Goal: Task Accomplishment & Management: Manage account settings

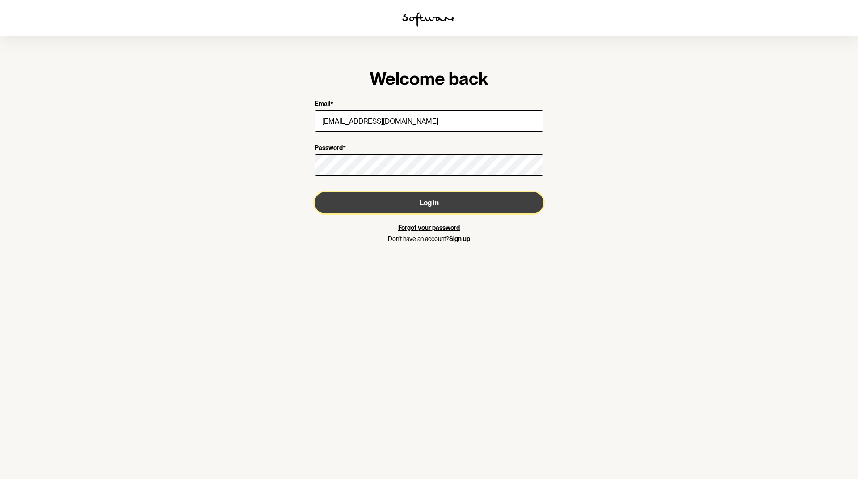
click at [366, 202] on button "Log in" at bounding box center [428, 202] width 229 height 21
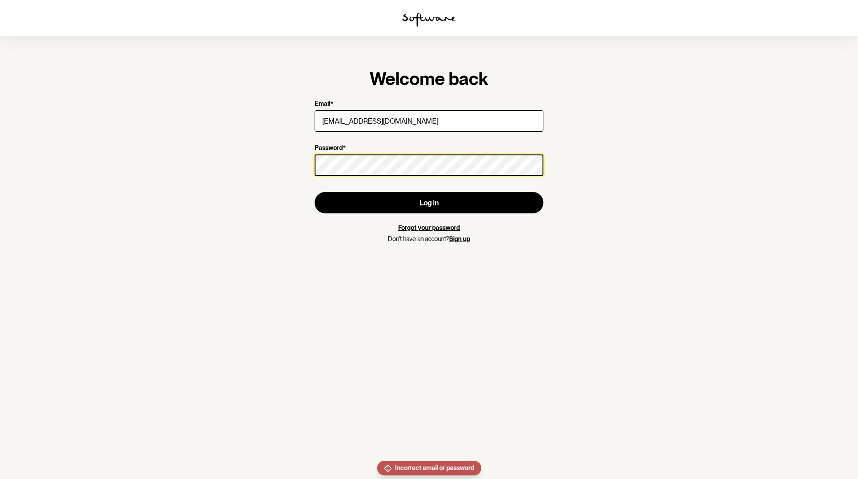
click at [257, 155] on section "Welcome back Email * [EMAIL_ADDRESS][DOMAIN_NAME] Password * Log in Forgot your…" at bounding box center [429, 239] width 858 height 479
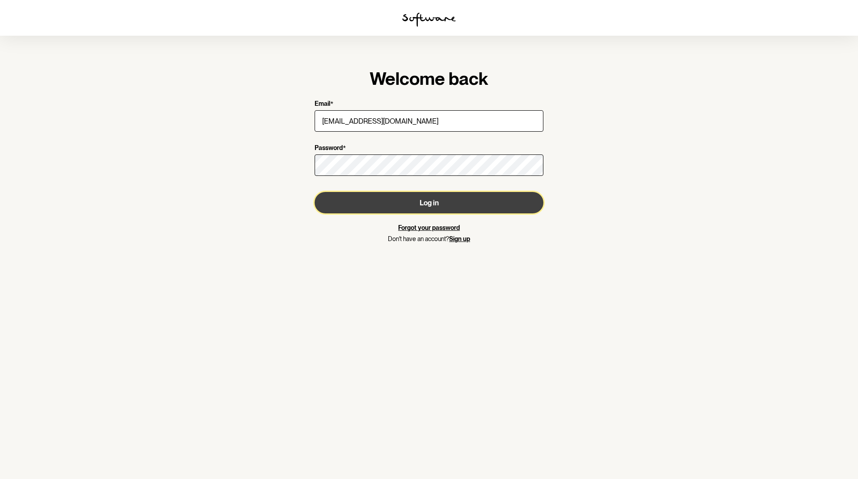
click at [397, 197] on button "Log in" at bounding box center [428, 202] width 229 height 21
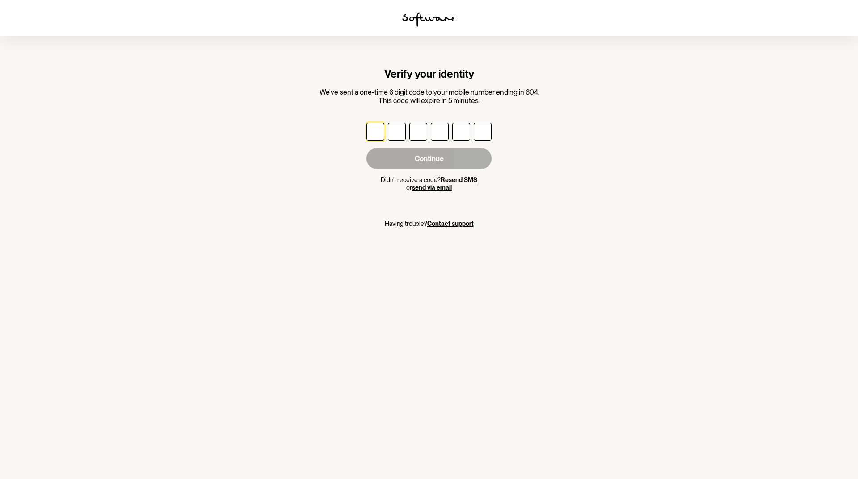
click at [380, 134] on input "text" at bounding box center [375, 132] width 18 height 18
type input "5"
type input "4"
type input "7"
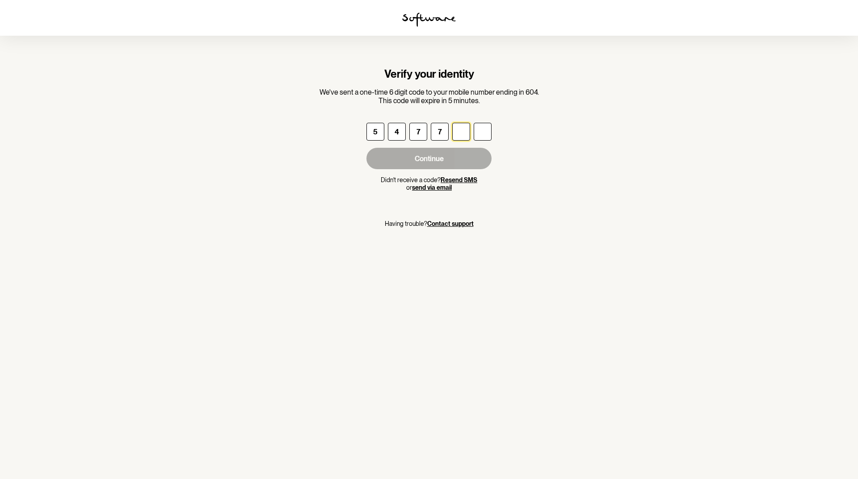
type input "2"
type input "9"
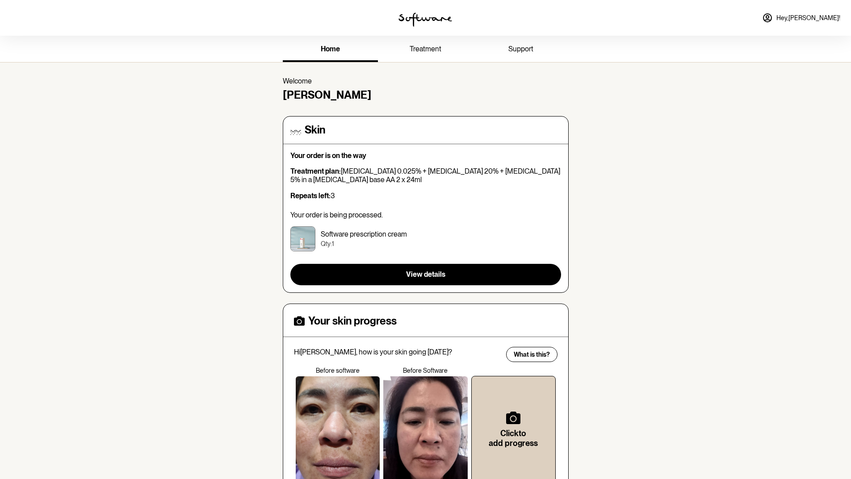
click at [436, 47] on span "treatment" at bounding box center [426, 49] width 32 height 8
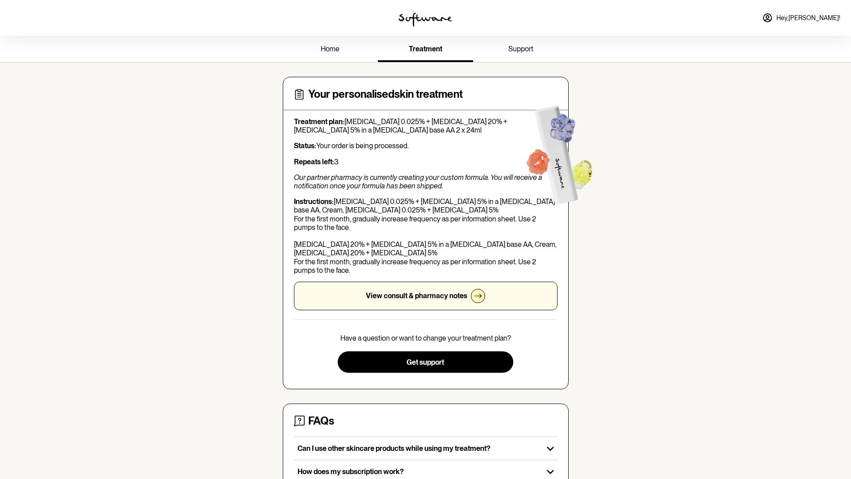
click at [317, 48] on link "home" at bounding box center [330, 50] width 95 height 25
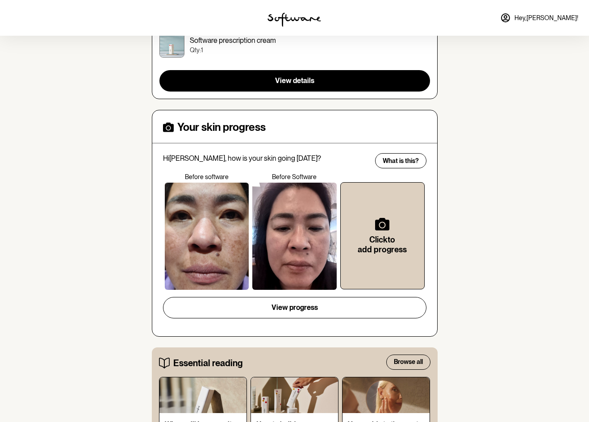
scroll to position [60, 0]
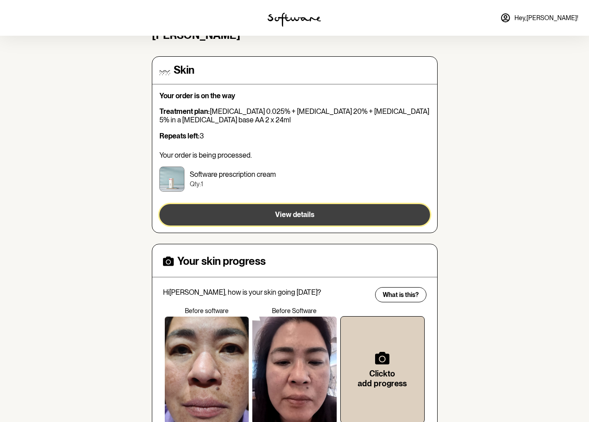
click at [370, 213] on button "View details" at bounding box center [294, 214] width 271 height 21
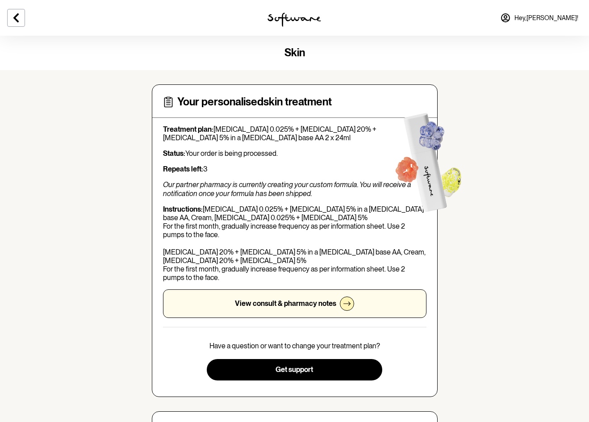
click at [558, 21] on span "Hey, [PERSON_NAME] !" at bounding box center [547, 18] width 64 height 8
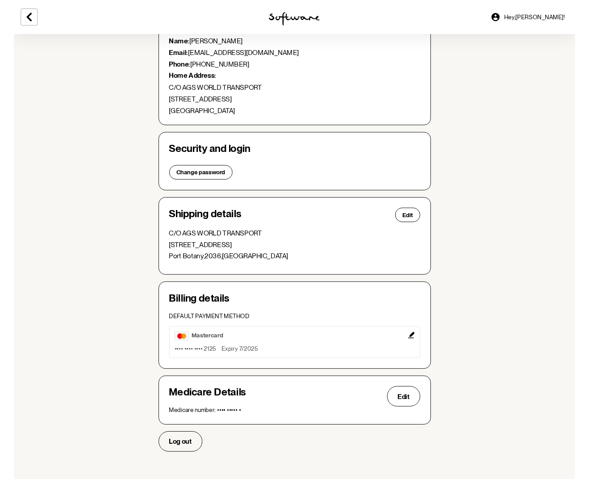
scroll to position [103, 0]
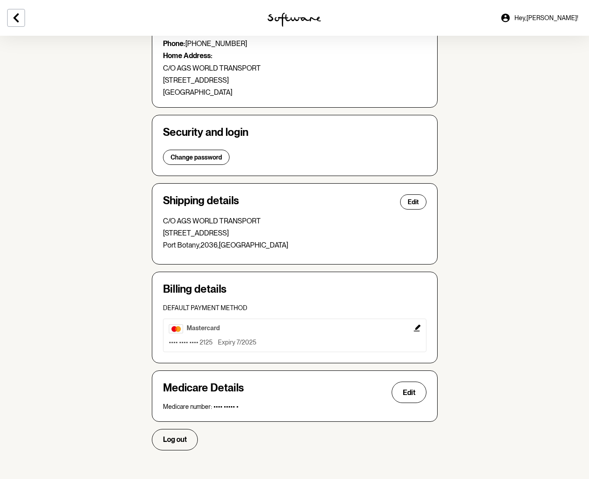
click at [418, 327] on icon "Edit" at bounding box center [417, 328] width 7 height 7
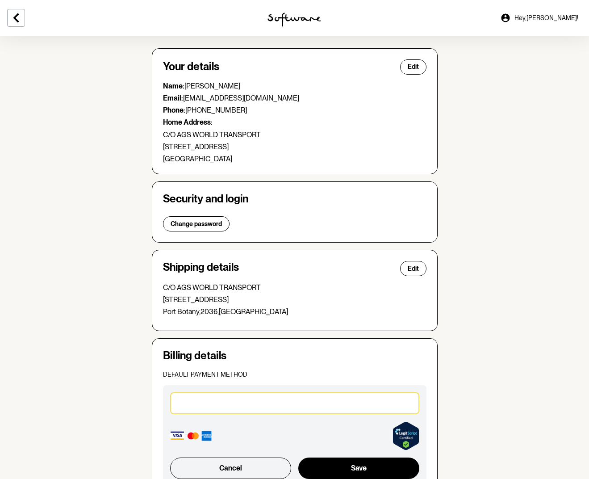
scroll to position [0, 0]
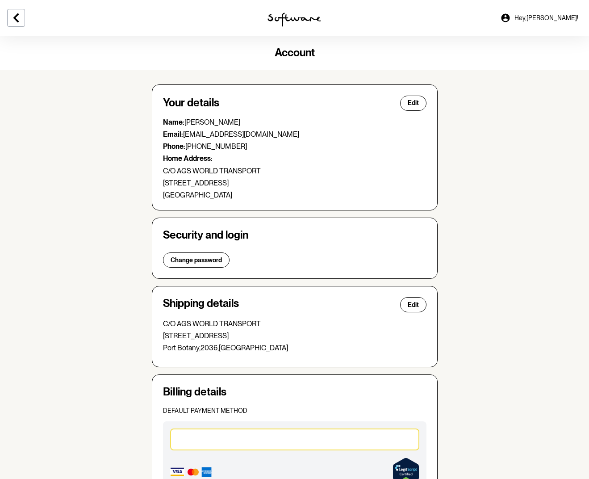
click at [530, 219] on section "Account Your details Edit Name: [PERSON_NAME] Email: [EMAIL_ADDRESS][DOMAIN_NAM…" at bounding box center [294, 335] width 589 height 599
click at [553, 13] on link "Hey, [PERSON_NAME] !" at bounding box center [539, 17] width 89 height 21
click at [539, 17] on span "Hey, [PERSON_NAME] !" at bounding box center [547, 18] width 64 height 8
click at [555, 17] on span "Hey, [PERSON_NAME] !" at bounding box center [547, 18] width 64 height 8
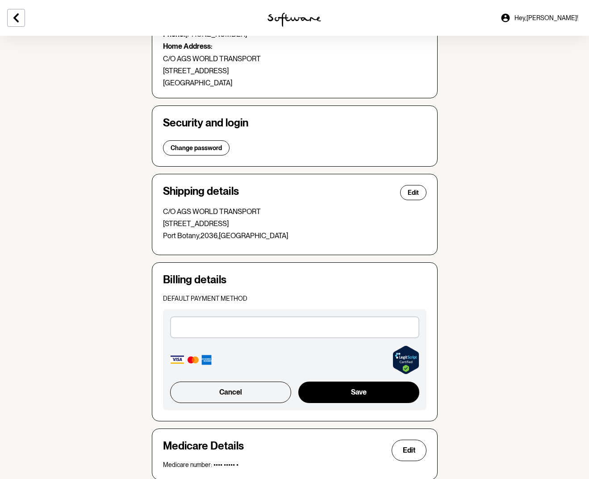
scroll to position [170, 0]
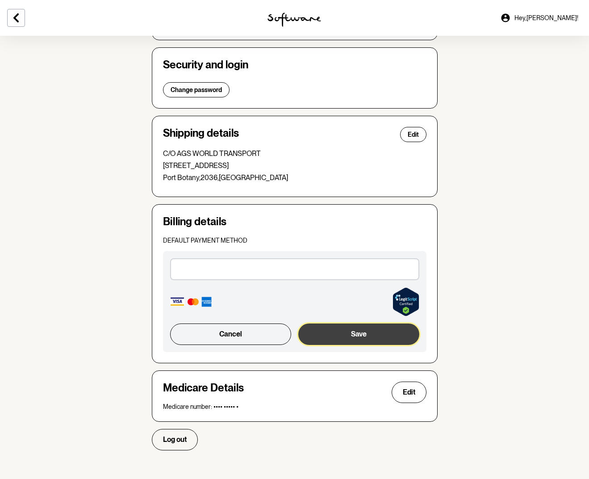
click at [396, 332] on button "Save" at bounding box center [358, 333] width 121 height 21
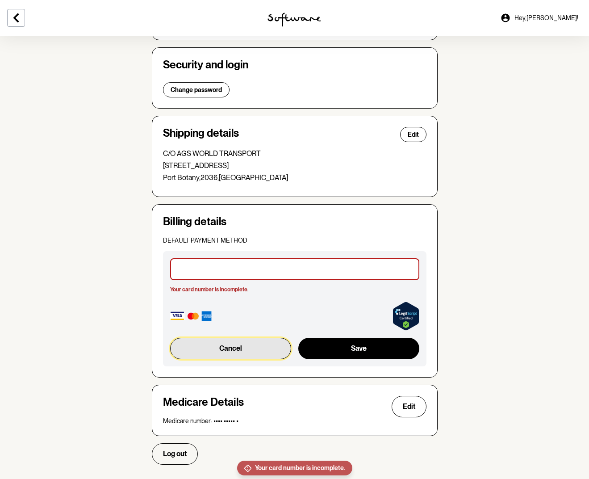
click at [237, 347] on button "Cancel" at bounding box center [231, 348] width 122 height 21
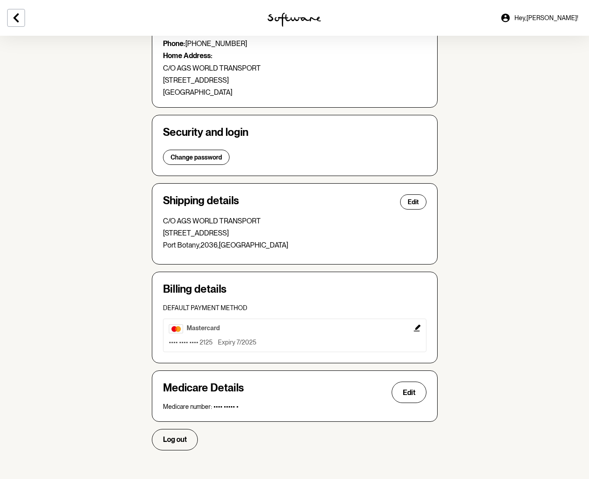
click at [278, 340] on div "•••• •••• •••• 2125 Expiry 7/2025" at bounding box center [295, 343] width 252 height 8
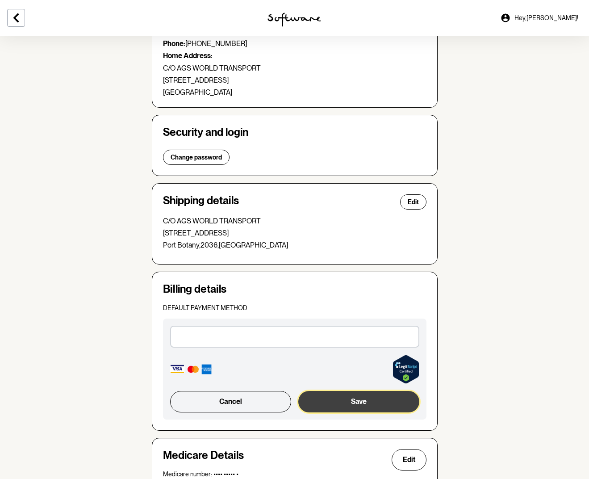
click at [370, 401] on button "Save" at bounding box center [358, 401] width 121 height 21
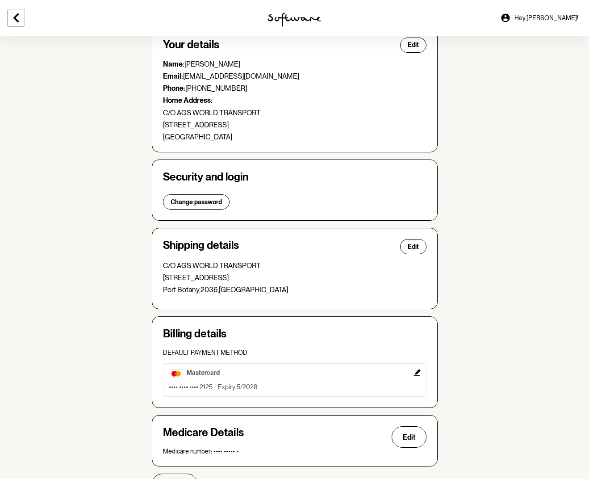
scroll to position [0, 0]
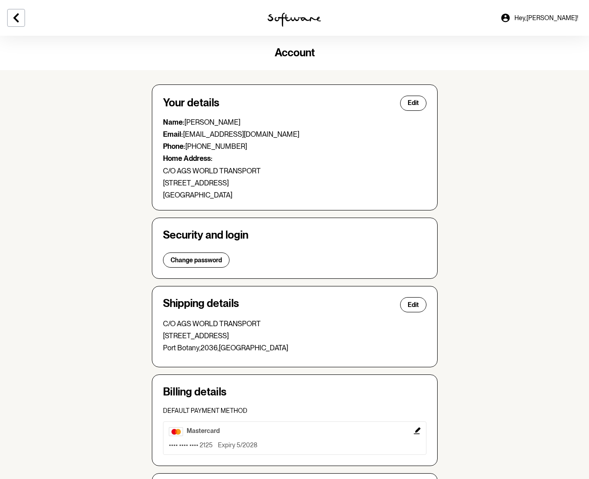
click at [549, 20] on span "Hey, [PERSON_NAME] !" at bounding box center [547, 18] width 64 height 8
click at [275, 21] on img at bounding box center [295, 20] width 54 height 14
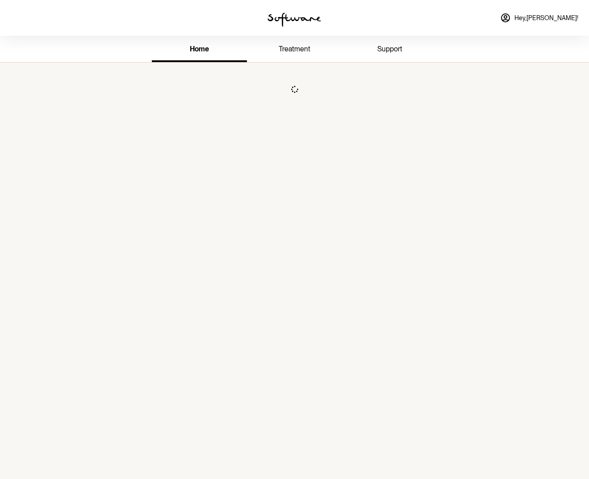
click at [283, 18] on img at bounding box center [295, 20] width 54 height 14
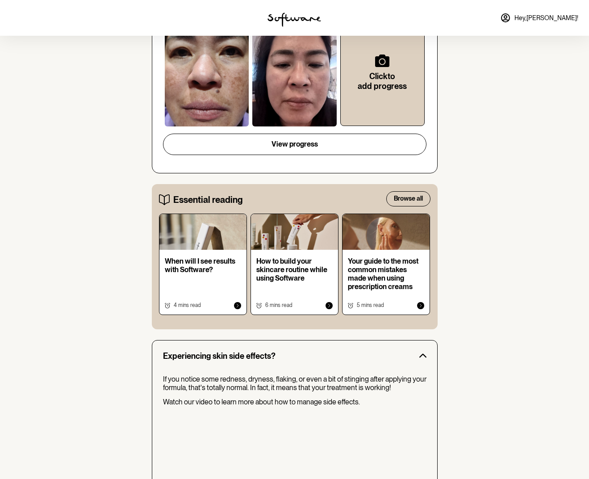
scroll to position [450, 0]
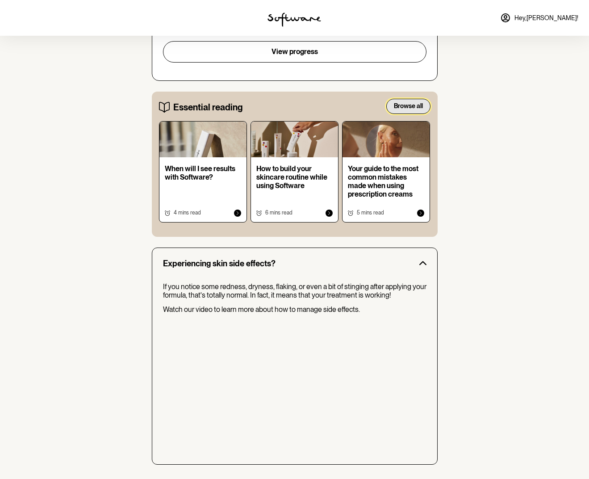
click at [402, 103] on span "Browse all" at bounding box center [408, 106] width 29 height 8
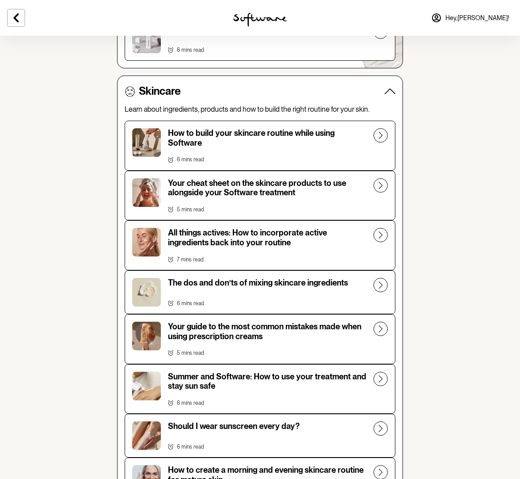
scroll to position [313, 0]
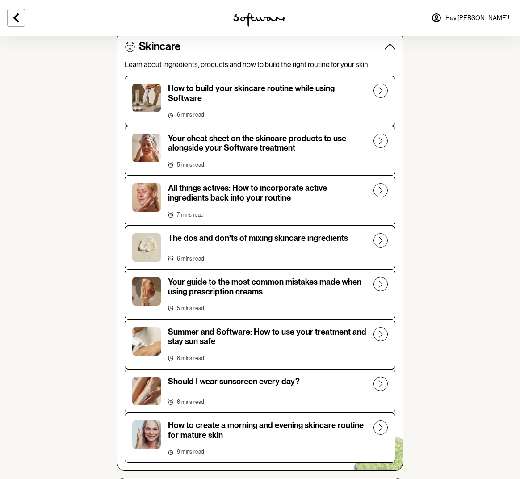
click at [382, 241] on icon at bounding box center [380, 240] width 14 height 14
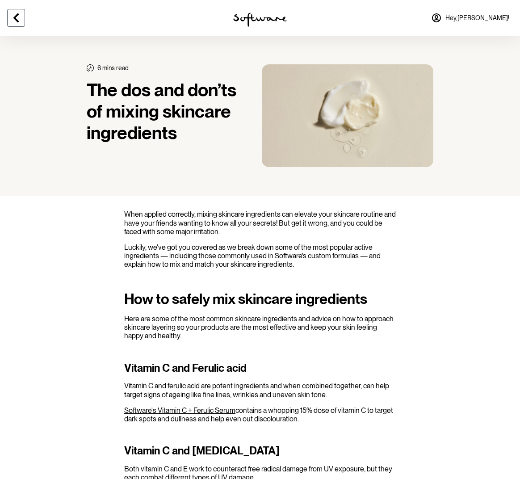
click at [17, 21] on icon at bounding box center [15, 17] width 5 height 9
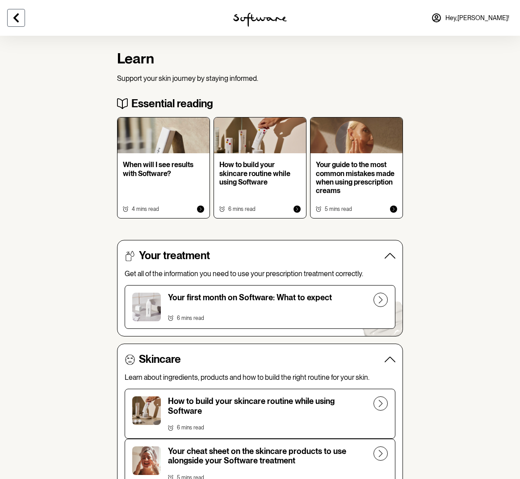
click at [14, 13] on icon at bounding box center [16, 18] width 11 height 11
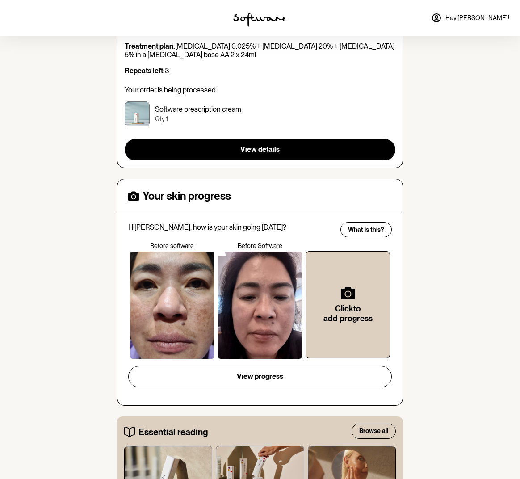
scroll to position [259, 0]
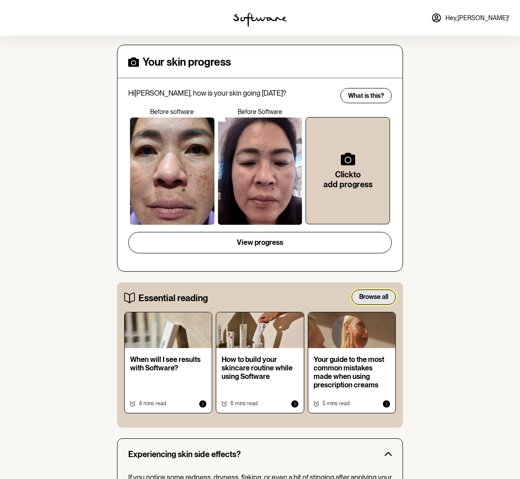
click at [379, 297] on span "Browse all" at bounding box center [373, 297] width 29 height 8
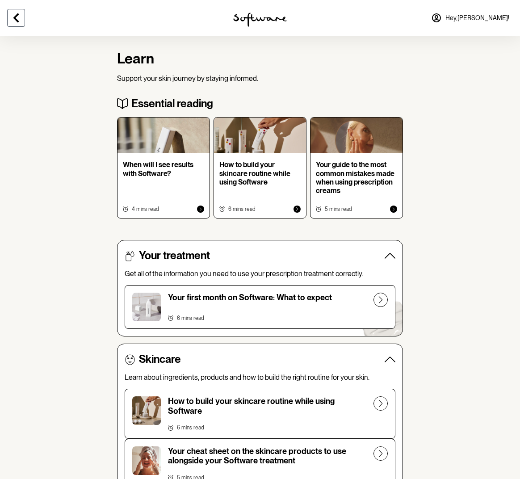
click at [11, 16] on icon at bounding box center [16, 18] width 11 height 11
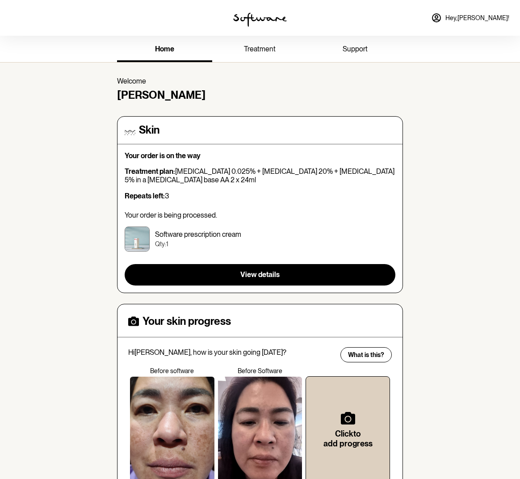
click at [266, 48] on span "treatment" at bounding box center [260, 49] width 32 height 8
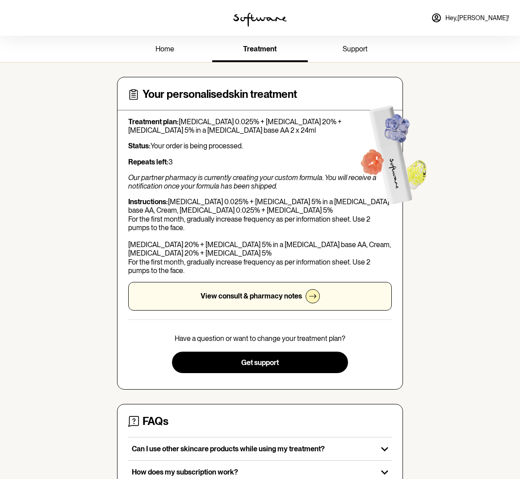
click at [161, 46] on span "home" at bounding box center [164, 49] width 19 height 8
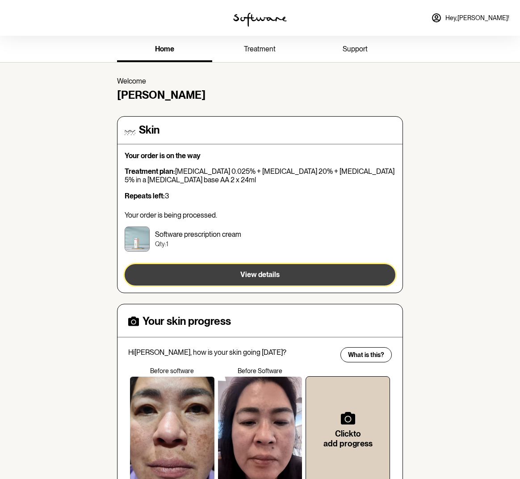
click at [273, 274] on span "View details" at bounding box center [259, 274] width 39 height 8
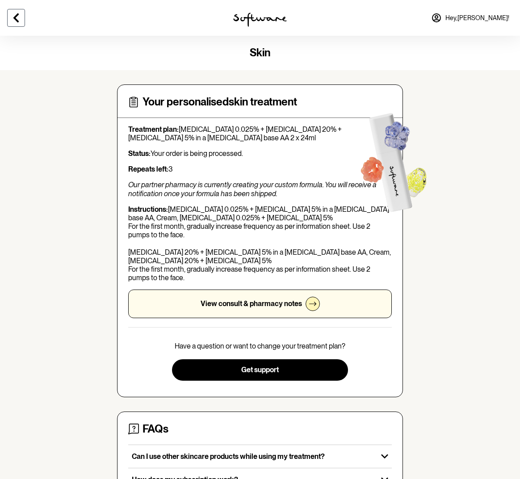
click at [14, 14] on icon at bounding box center [16, 18] width 11 height 11
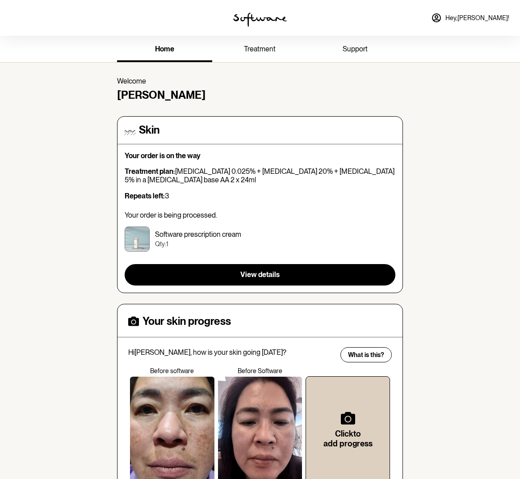
click at [255, 48] on span "treatment" at bounding box center [260, 49] width 32 height 8
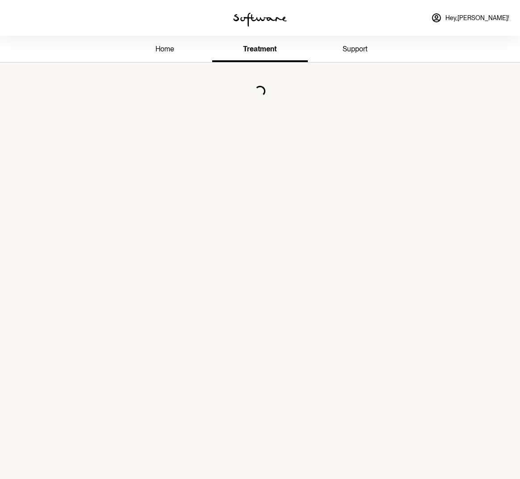
click at [362, 48] on span "support" at bounding box center [355, 49] width 25 height 8
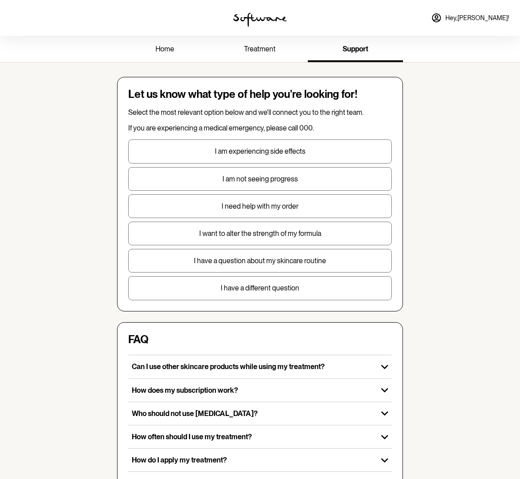
click at [490, 18] on span "Hey, [PERSON_NAME] !" at bounding box center [477, 18] width 64 height 8
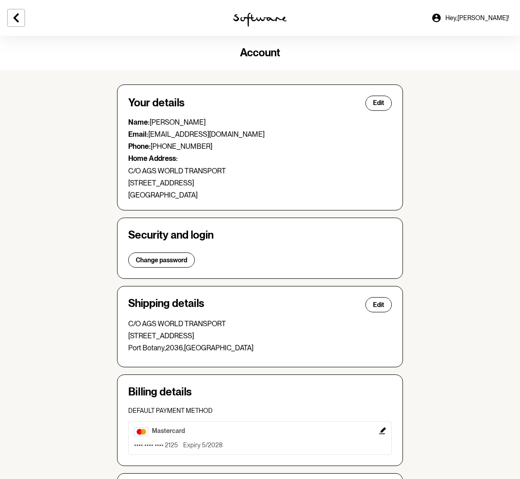
scroll to position [103, 0]
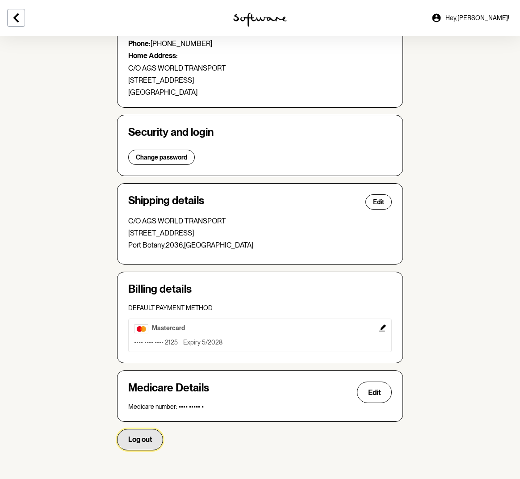
click at [132, 439] on span "Log out" at bounding box center [140, 439] width 24 height 8
